Goal: Information Seeking & Learning: Understand process/instructions

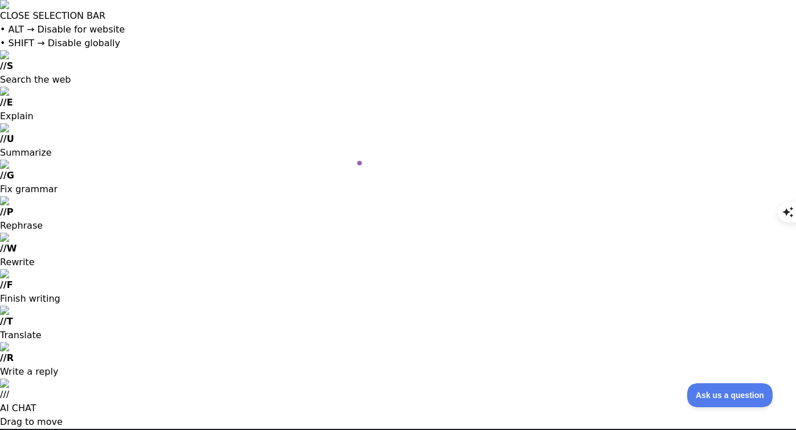
scroll to position [112, 0]
